Goal: Information Seeking & Learning: Learn about a topic

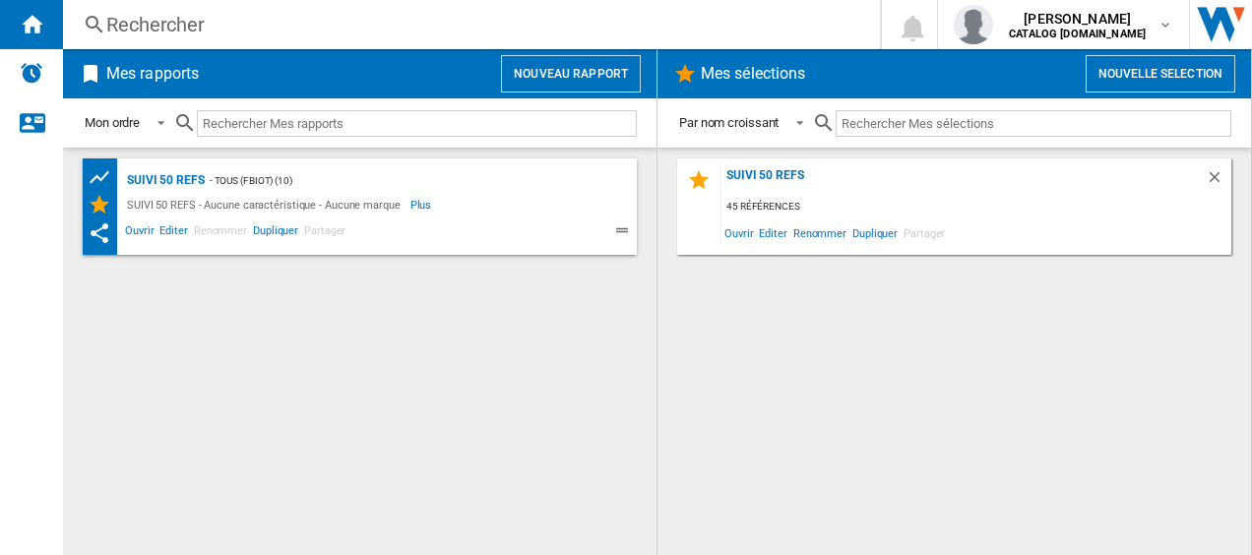
click at [272, 21] on div "Rechercher" at bounding box center [467, 25] width 723 height 28
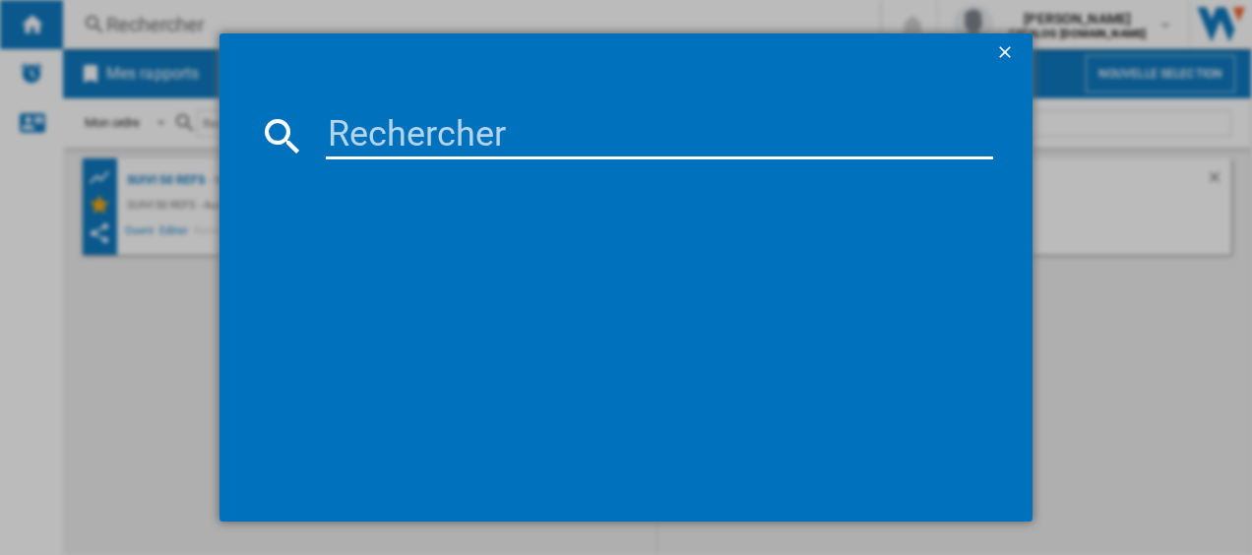
click at [376, 133] on input at bounding box center [660, 135] width 669 height 47
type input "GV9610"
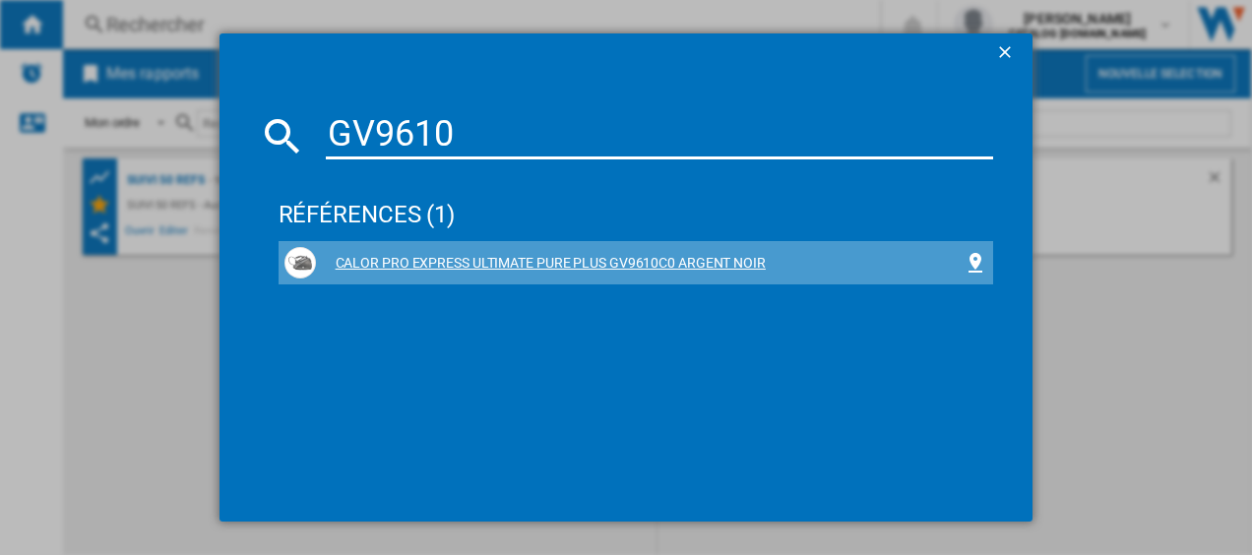
click at [378, 262] on div "CALOR PRO EXPRESS ULTIMATE PURE PLUS GV9610C0 ARGENT NOIR" at bounding box center [640, 264] width 649 height 20
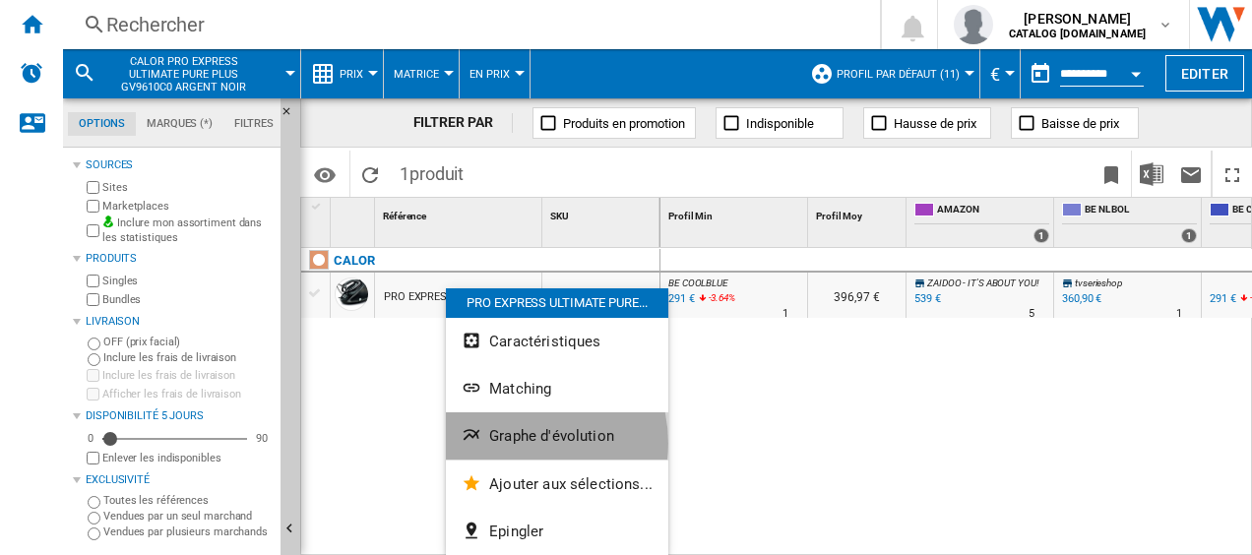
click at [516, 443] on span "Graphe d'évolution" at bounding box center [551, 436] width 125 height 18
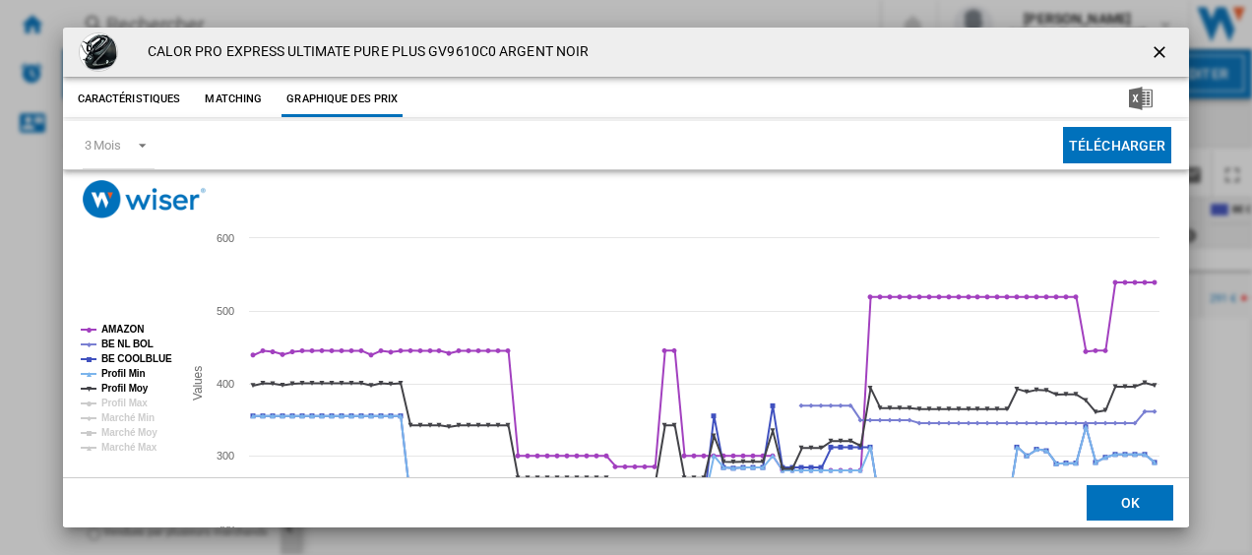
scroll to position [134, 0]
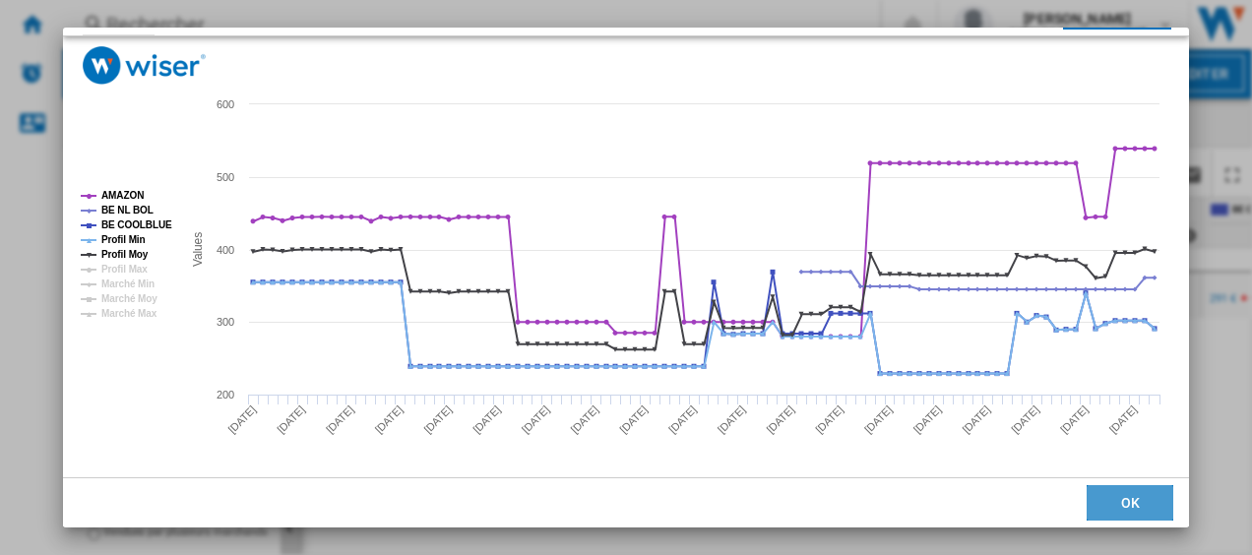
click at [1136, 500] on button "OK" at bounding box center [1130, 502] width 87 height 35
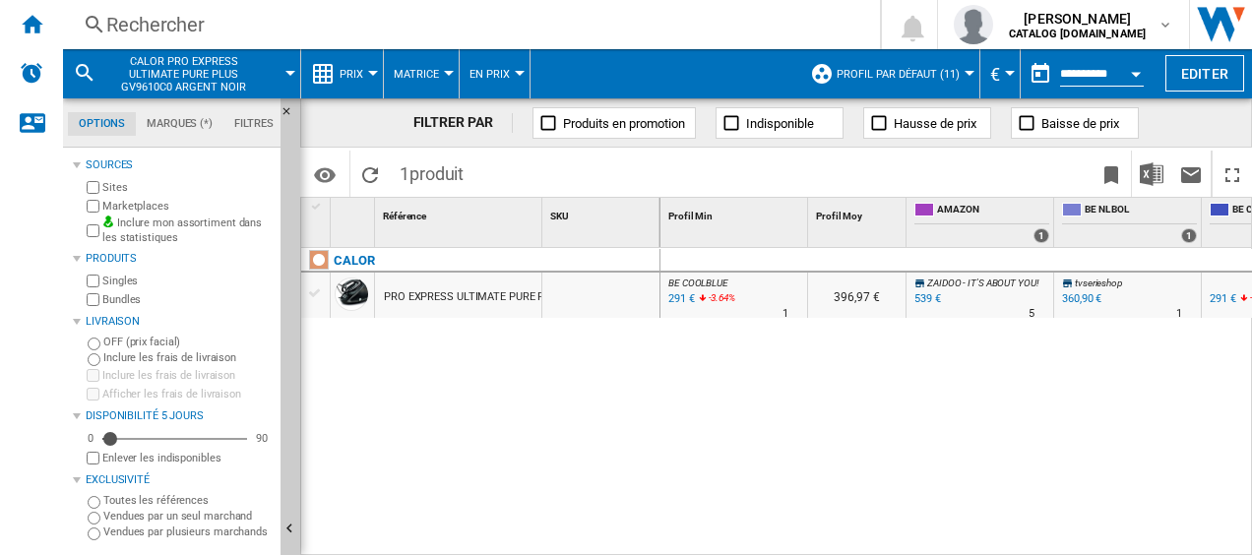
click at [417, 17] on div "Rechercher" at bounding box center [467, 25] width 723 height 28
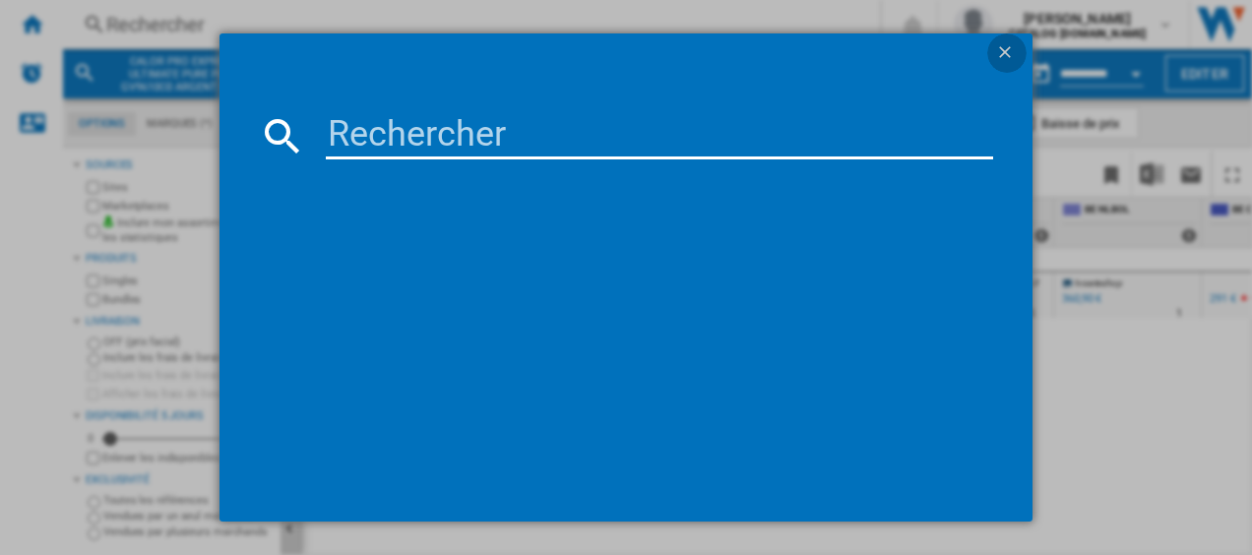
click at [1014, 47] on ng-md-icon "getI18NText('BUTTONS.CLOSE_DIALOG')" at bounding box center [1007, 54] width 24 height 24
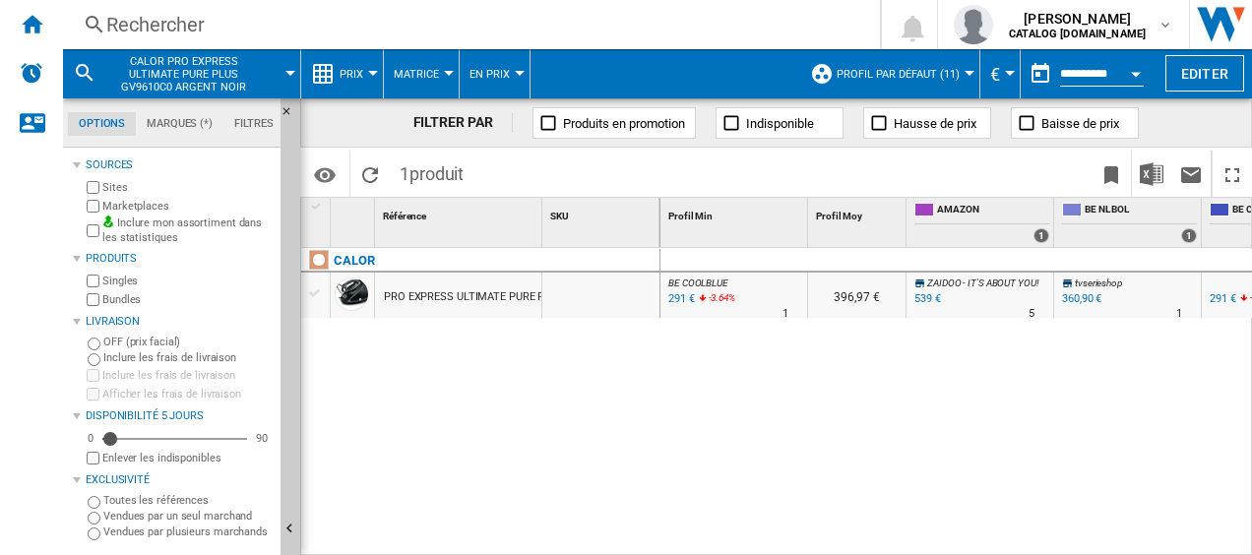
click at [385, 26] on div "Rechercher" at bounding box center [467, 25] width 723 height 28
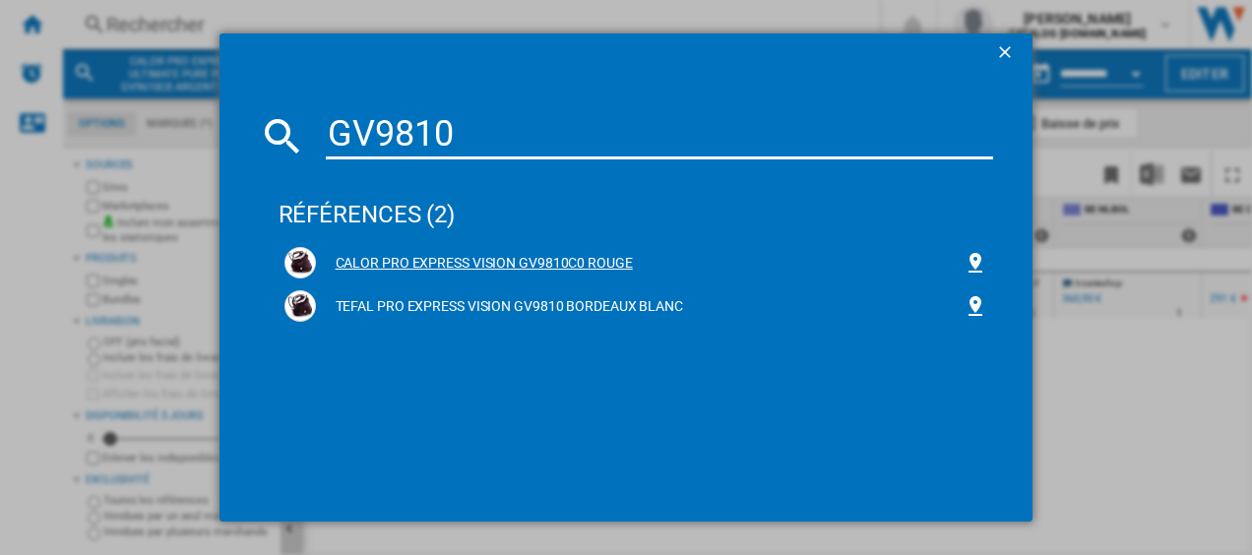
type input "GV9810"
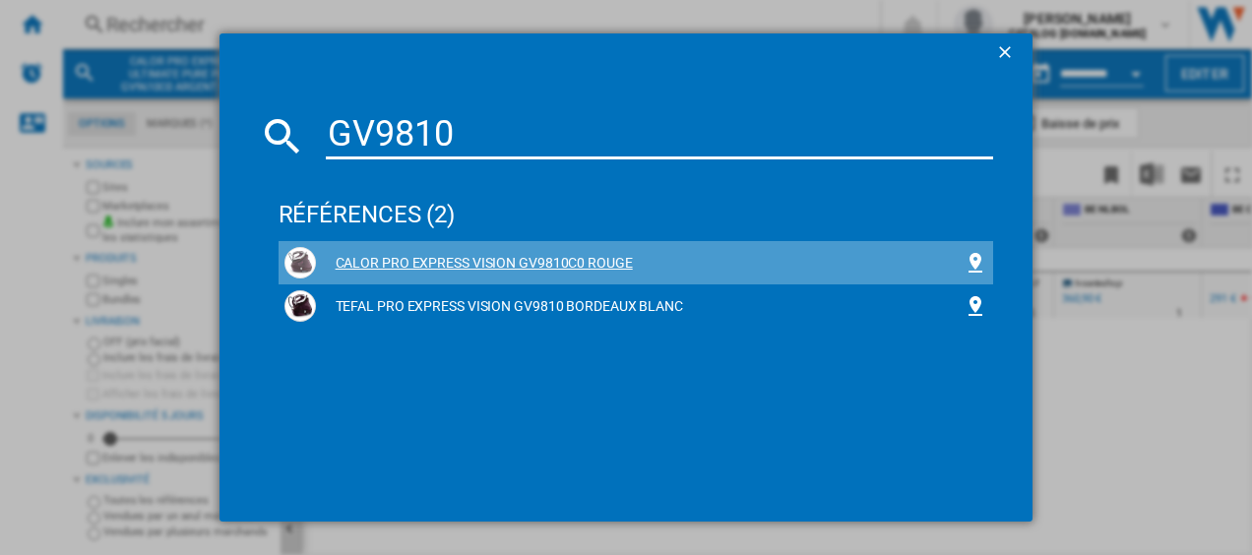
click at [408, 262] on div "CALOR PRO EXPRESS VISION GV9810C0 ROUGE" at bounding box center [640, 264] width 649 height 20
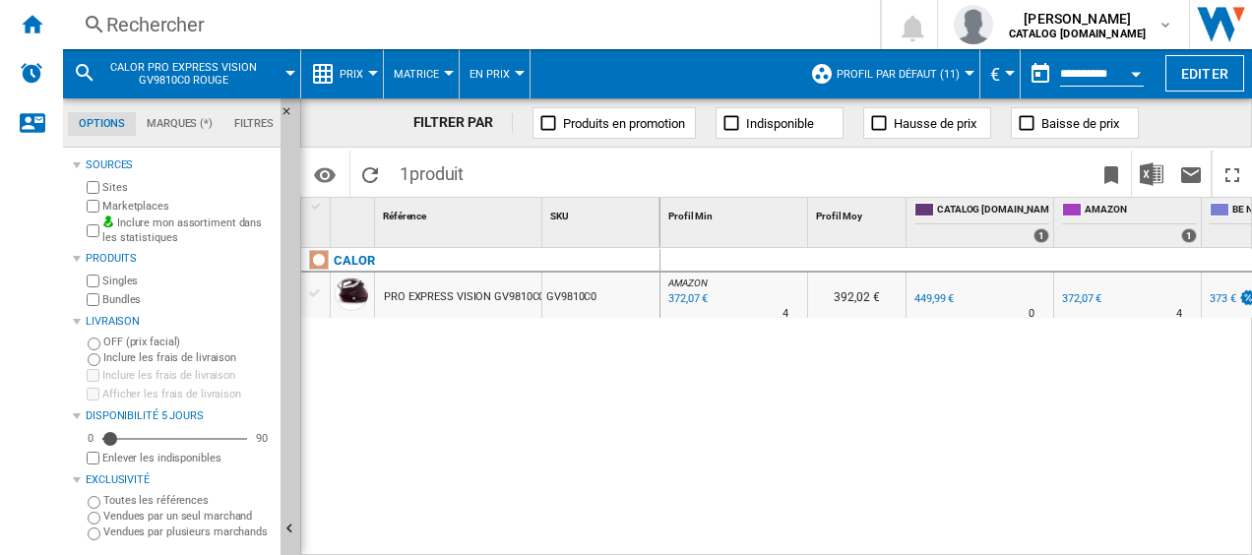
click at [508, 287] on div "PRO EXPRESS VISION GV9810C0 ROUGE" at bounding box center [483, 297] width 199 height 45
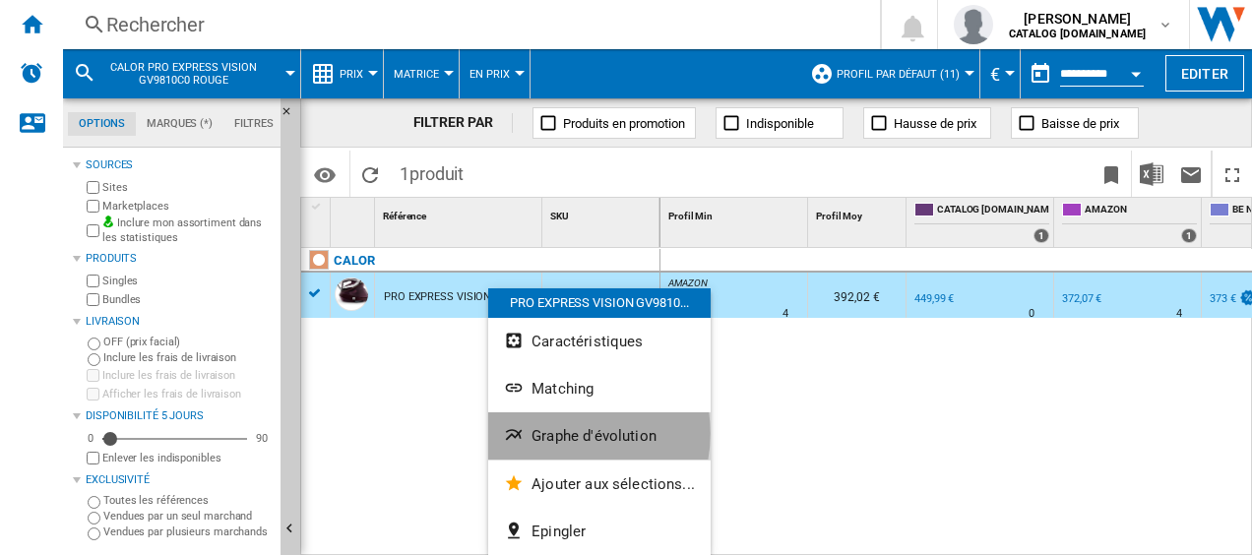
click at [551, 433] on span "Graphe d'évolution" at bounding box center [594, 436] width 125 height 18
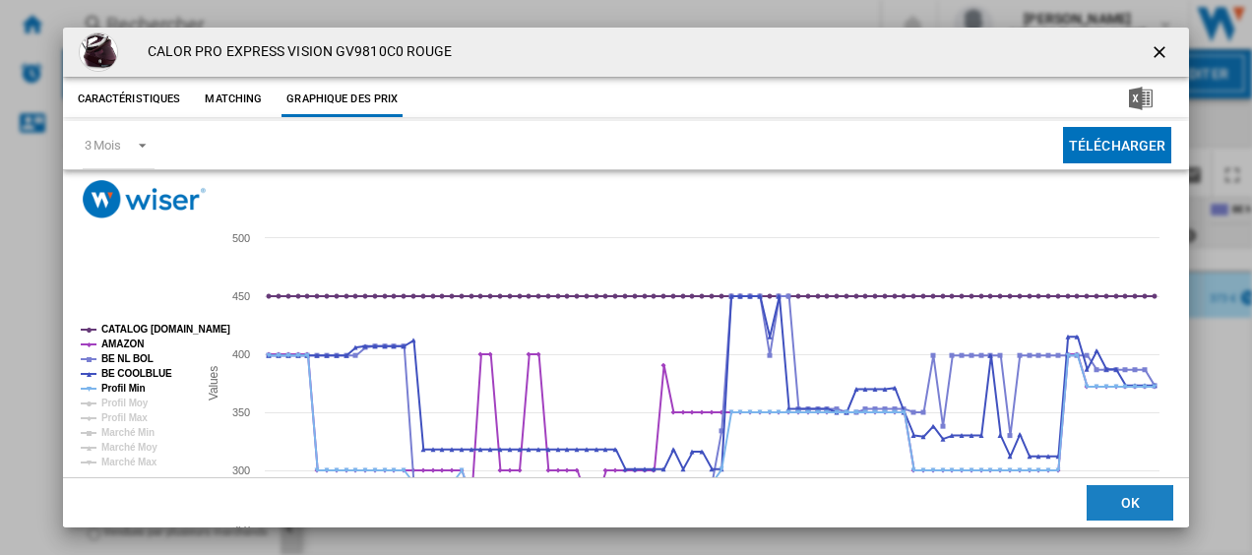
click at [1118, 507] on button "OK" at bounding box center [1130, 502] width 87 height 35
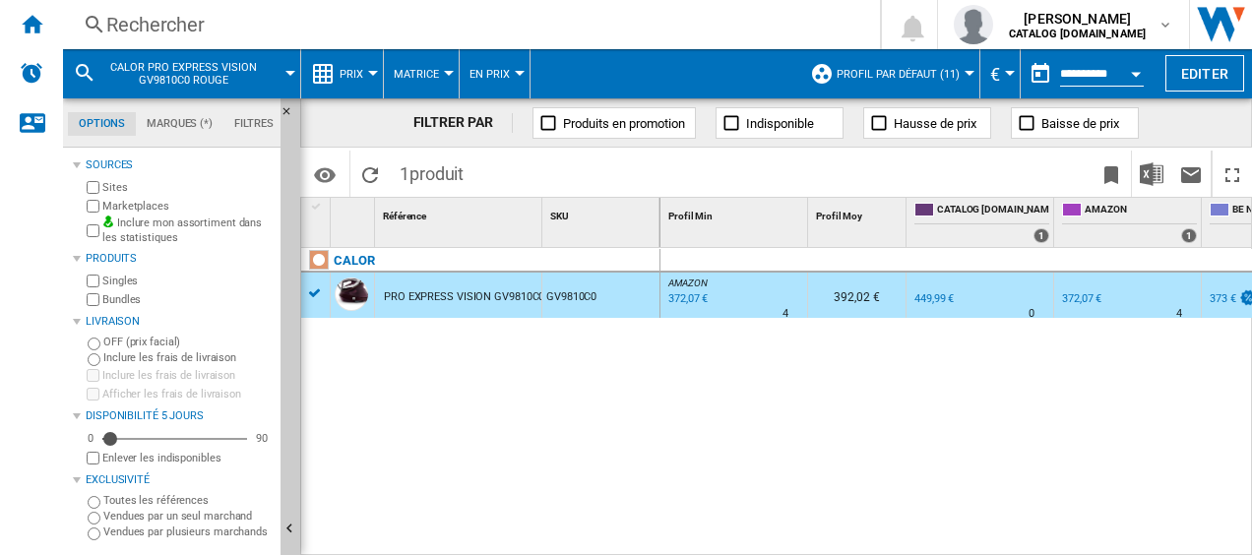
click at [248, 25] on div "Rechercher" at bounding box center [467, 25] width 723 height 28
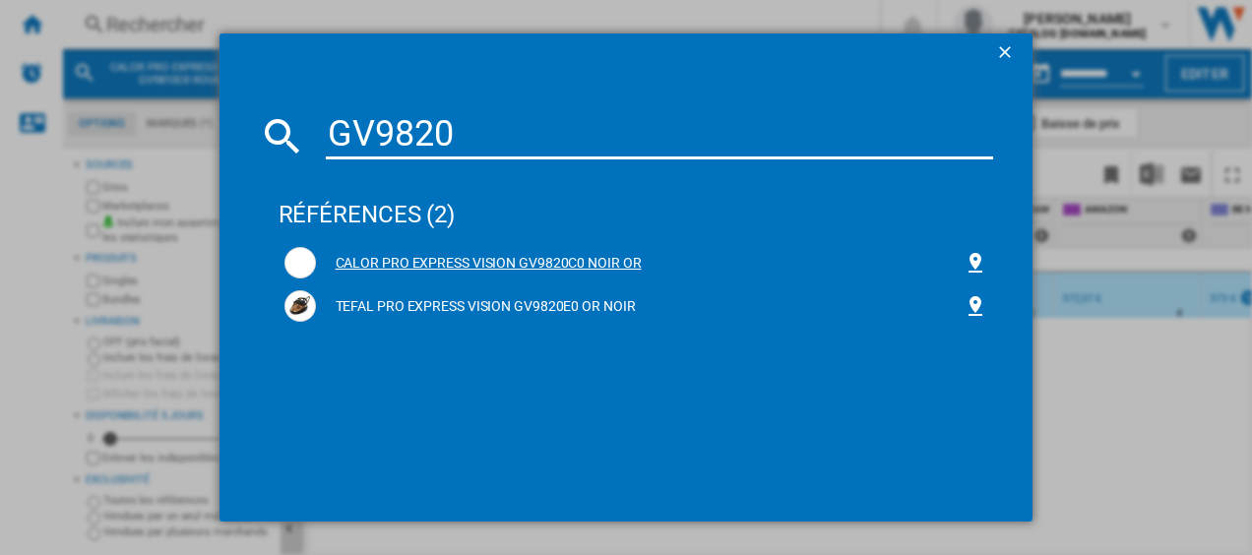
type input "GV9820"
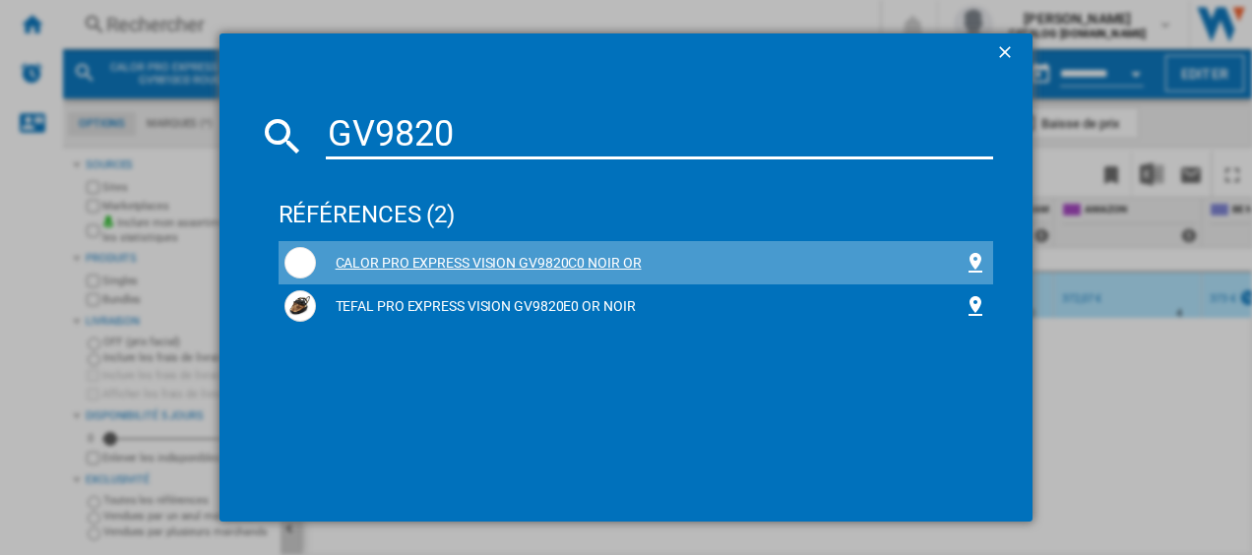
click at [384, 258] on div "CALOR PRO EXPRESS VISION GV9820C0 NOIR OR" at bounding box center [640, 264] width 649 height 20
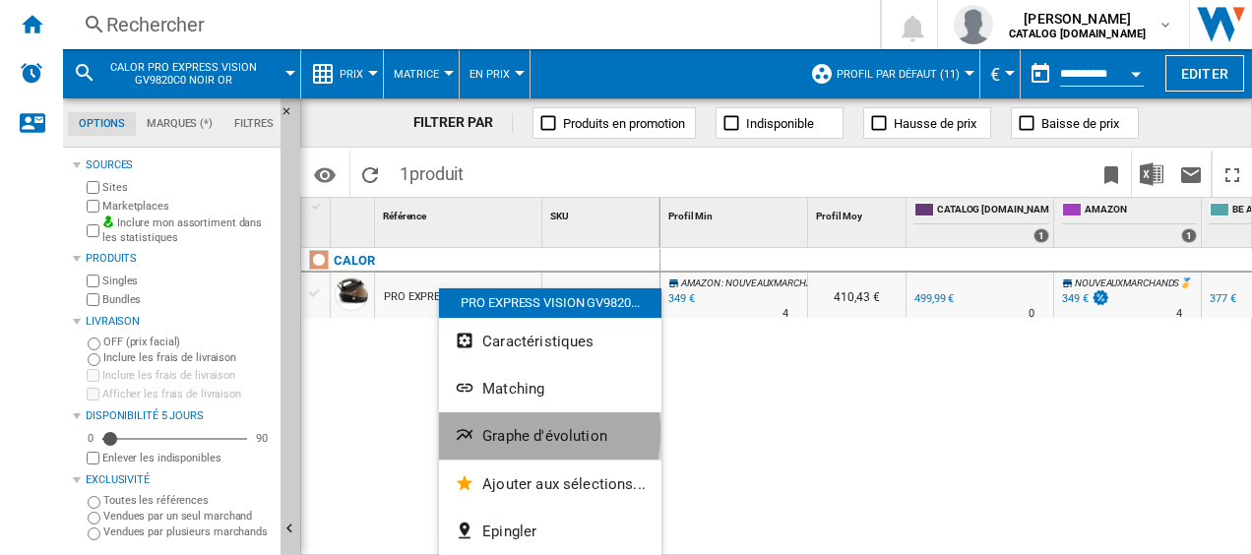
click at [515, 432] on span "Graphe d'évolution" at bounding box center [544, 436] width 125 height 18
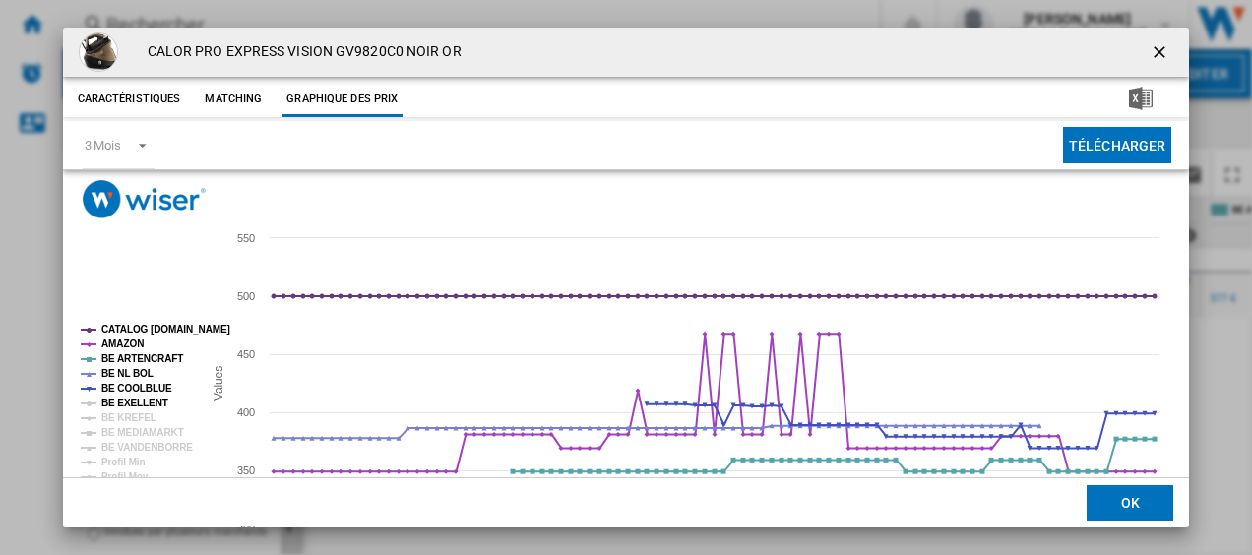
drag, startPoint x: 98, startPoint y: 404, endPoint x: 118, endPoint y: 404, distance: 19.7
click at [118, 404] on g "CATALOG [DOMAIN_NAME] AMAZON BE ARTENCRAFT BE NL BOL BE COOLBLUE BE EXELLENT BE…" at bounding box center [152, 433] width 158 height 232
click at [118, 404] on tspan "BE EXELLENT" at bounding box center [134, 403] width 67 height 11
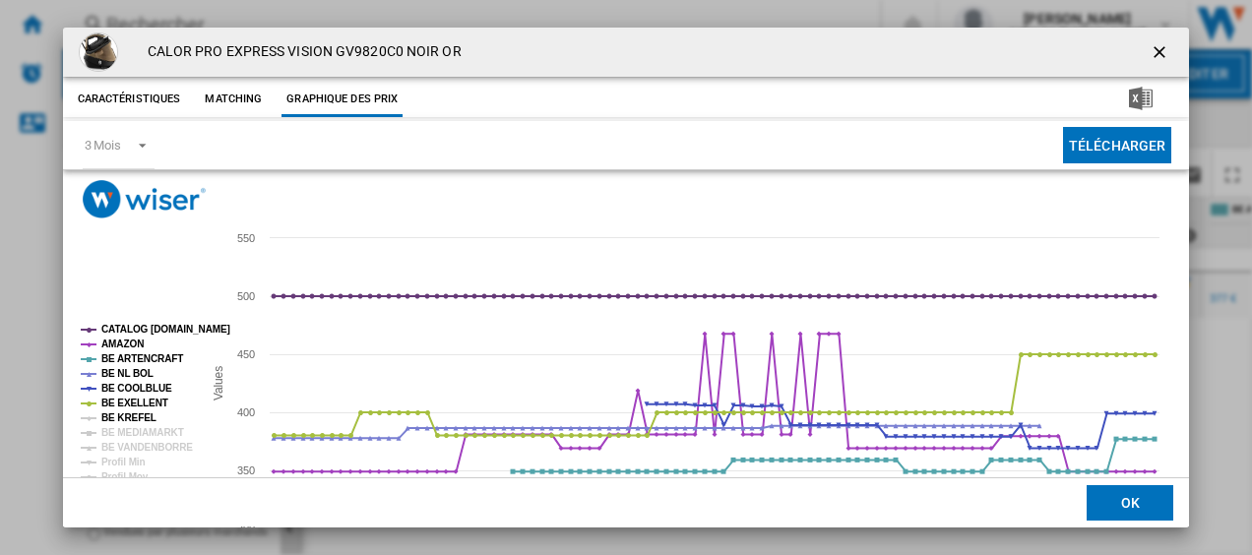
click at [121, 416] on tspan "BE KREFEL" at bounding box center [128, 418] width 55 height 11
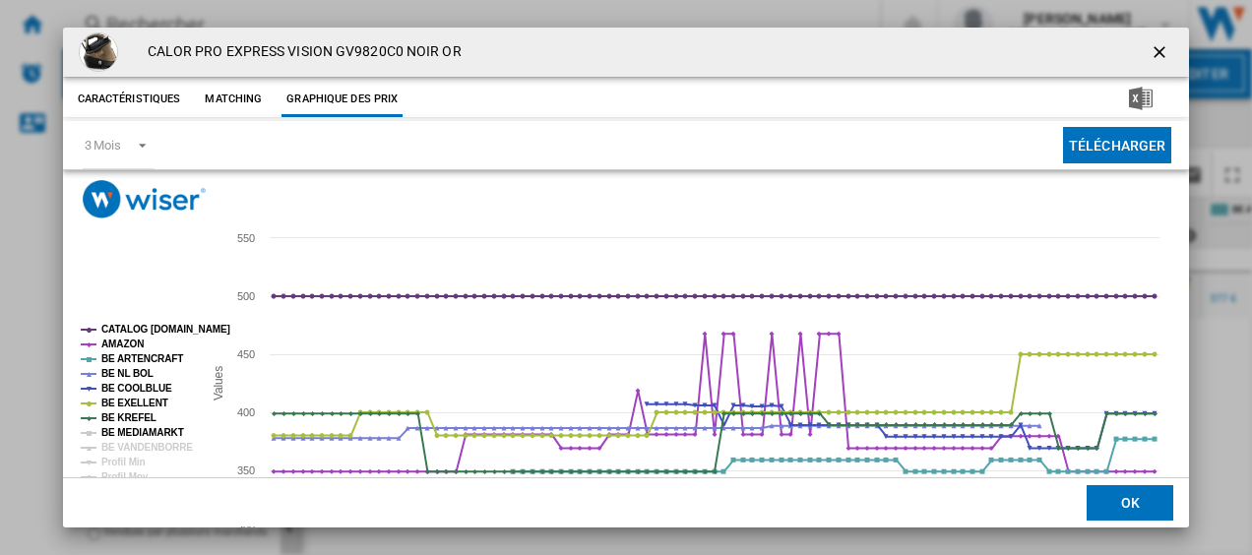
click at [127, 430] on tspan "BE MEDIAMARKT" at bounding box center [142, 432] width 83 height 11
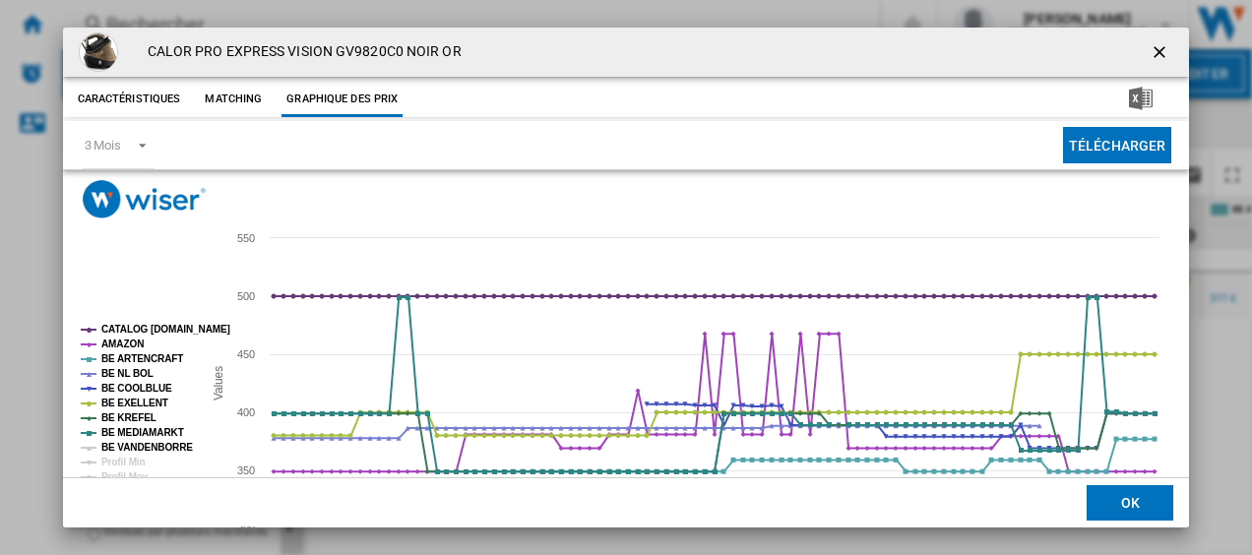
click at [141, 447] on tspan "BE VANDENBORRE" at bounding box center [147, 447] width 92 height 11
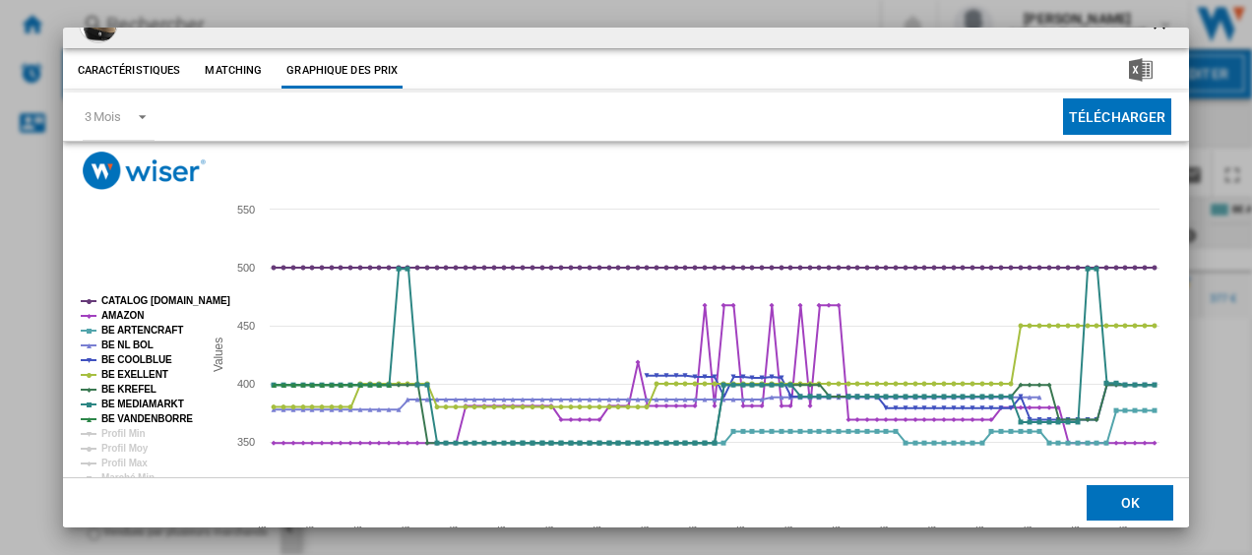
scroll to position [32, 0]
